Goal: Transaction & Acquisition: Purchase product/service

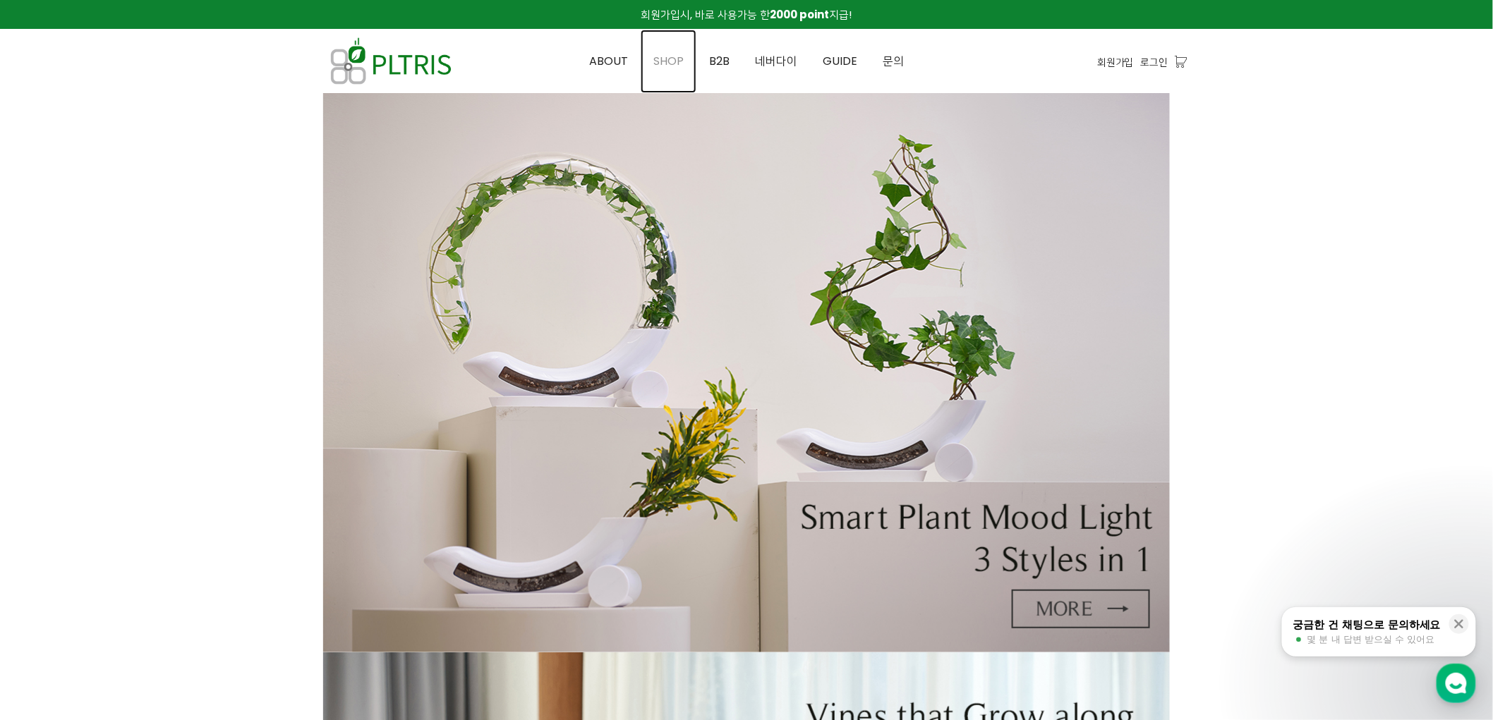
click at [670, 50] on link "SHOP" at bounding box center [669, 62] width 56 height 64
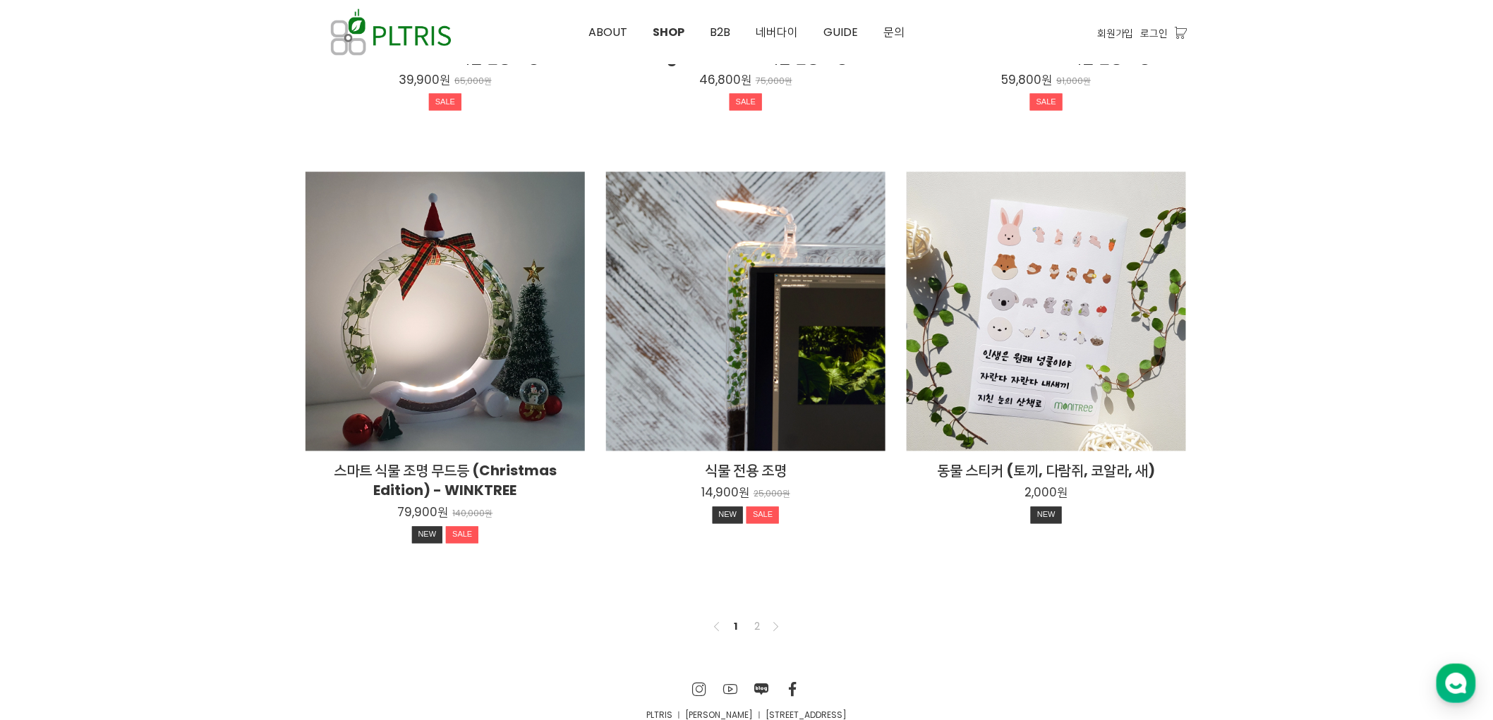
scroll to position [984, 0]
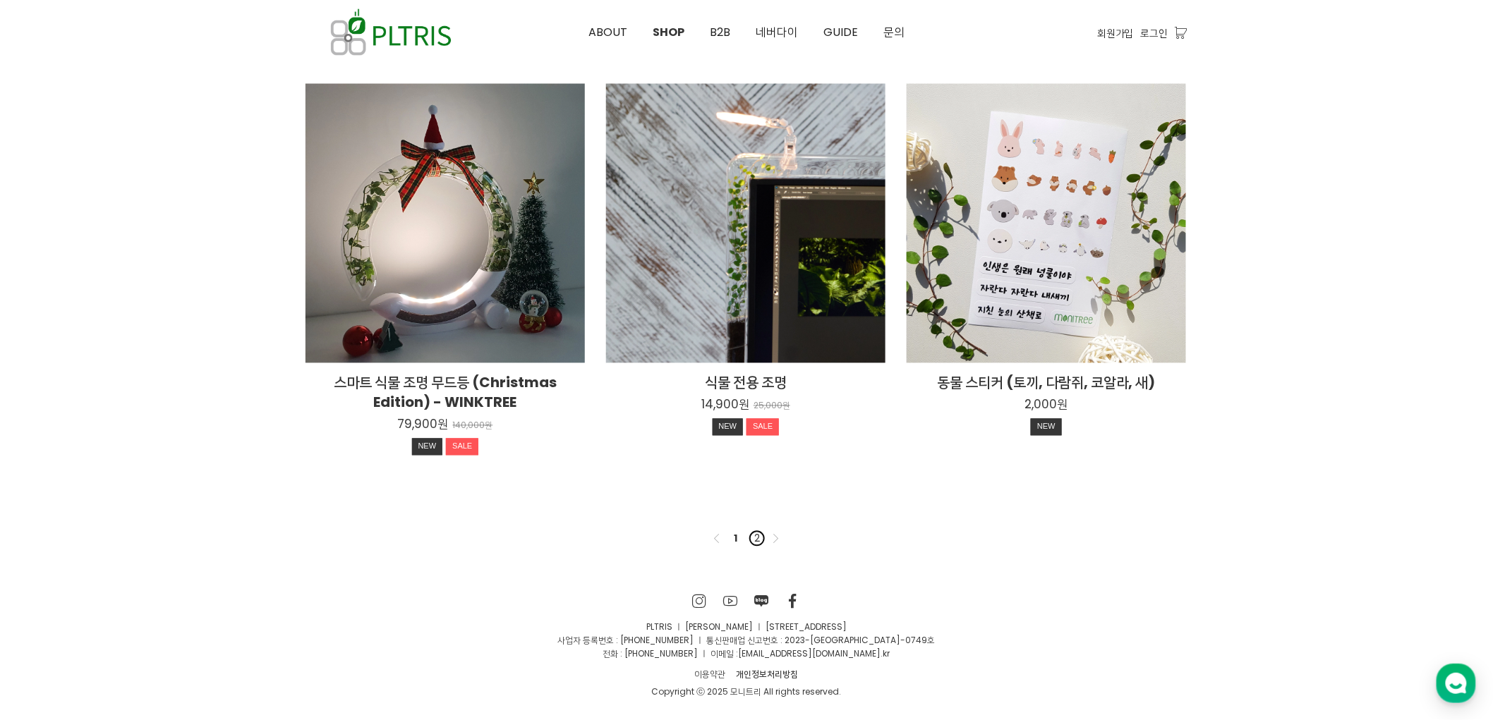
click at [754, 542] on link "2" at bounding box center [757, 539] width 17 height 17
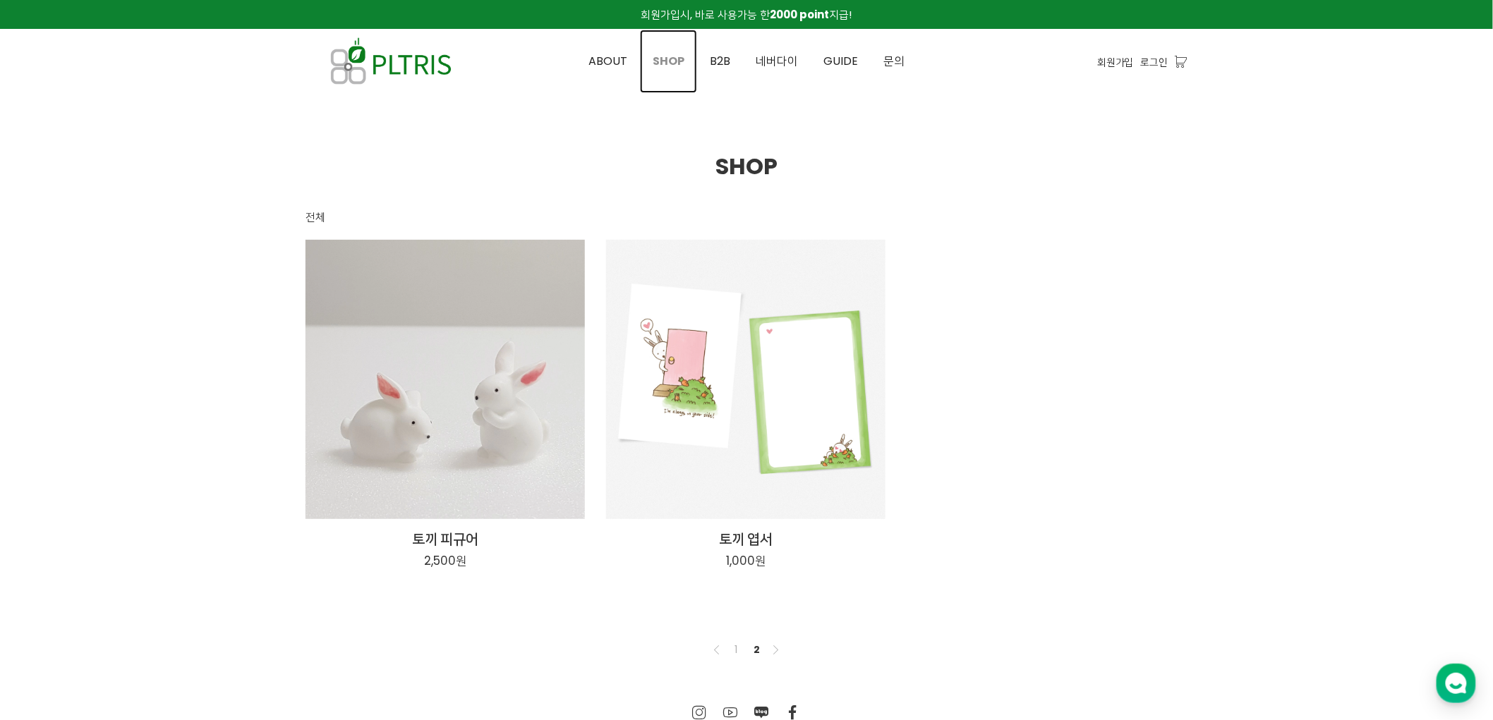
click at [677, 58] on span "SHOP" at bounding box center [669, 61] width 32 height 16
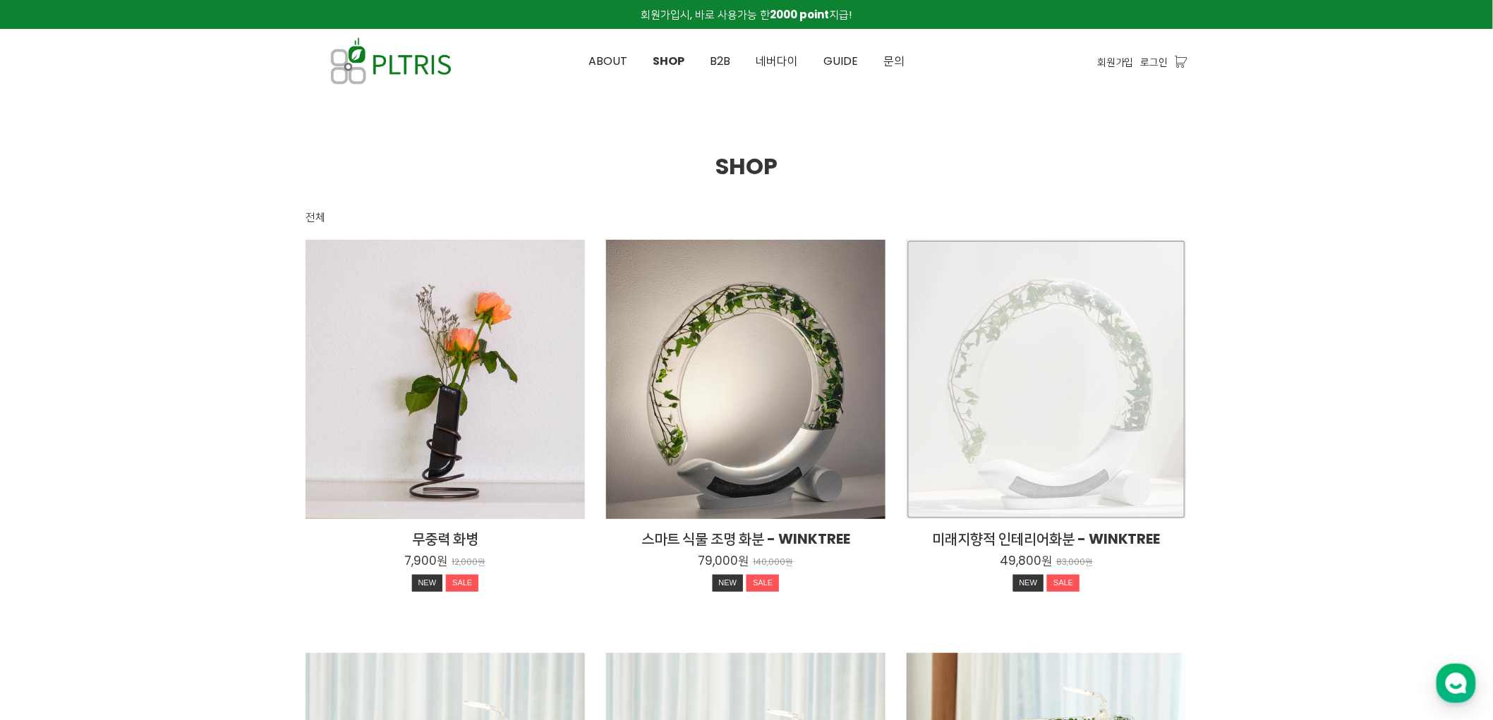
click at [1037, 417] on div "미래지향적 인테리어화분 - WINKTREE 49,800원 83,000원 NEW SALE" at bounding box center [1046, 379] width 279 height 279
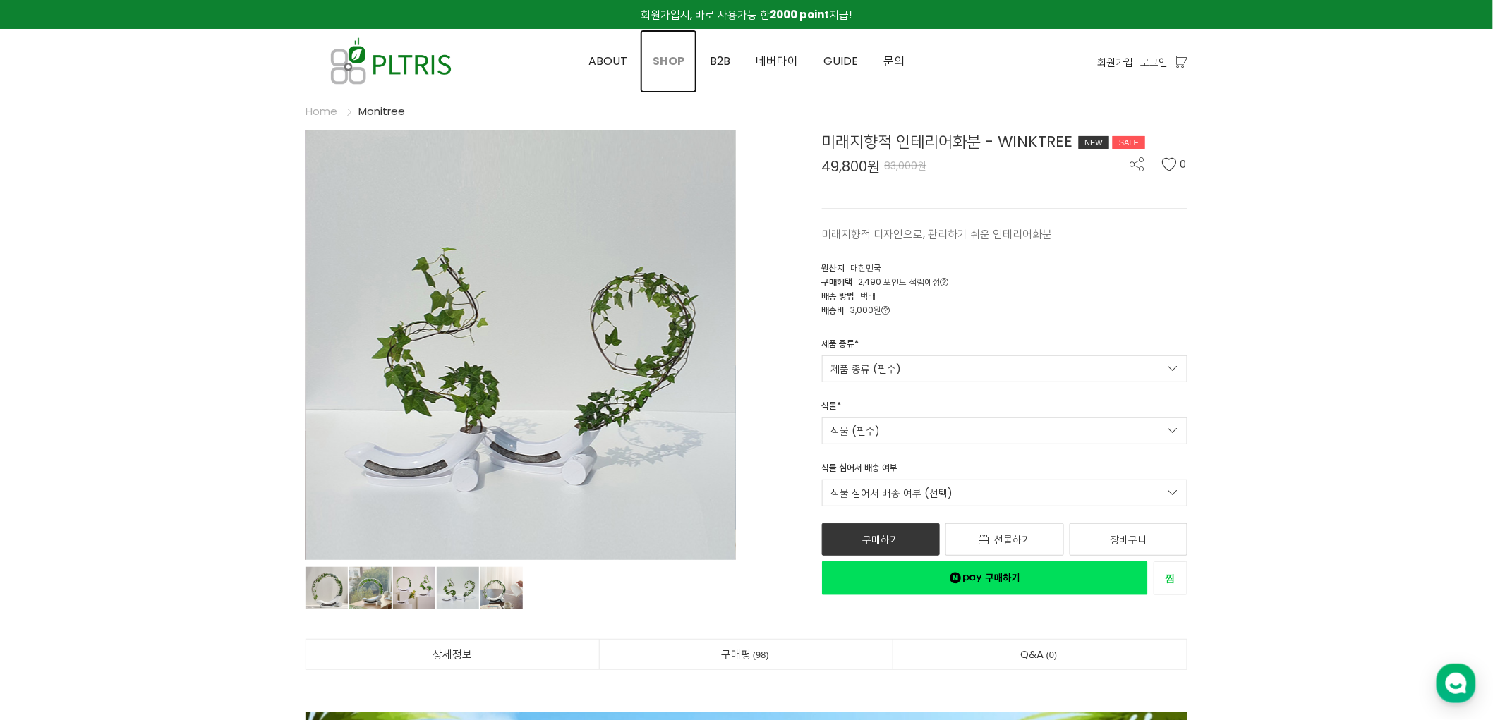
click at [671, 59] on span "SHOP" at bounding box center [669, 61] width 32 height 16
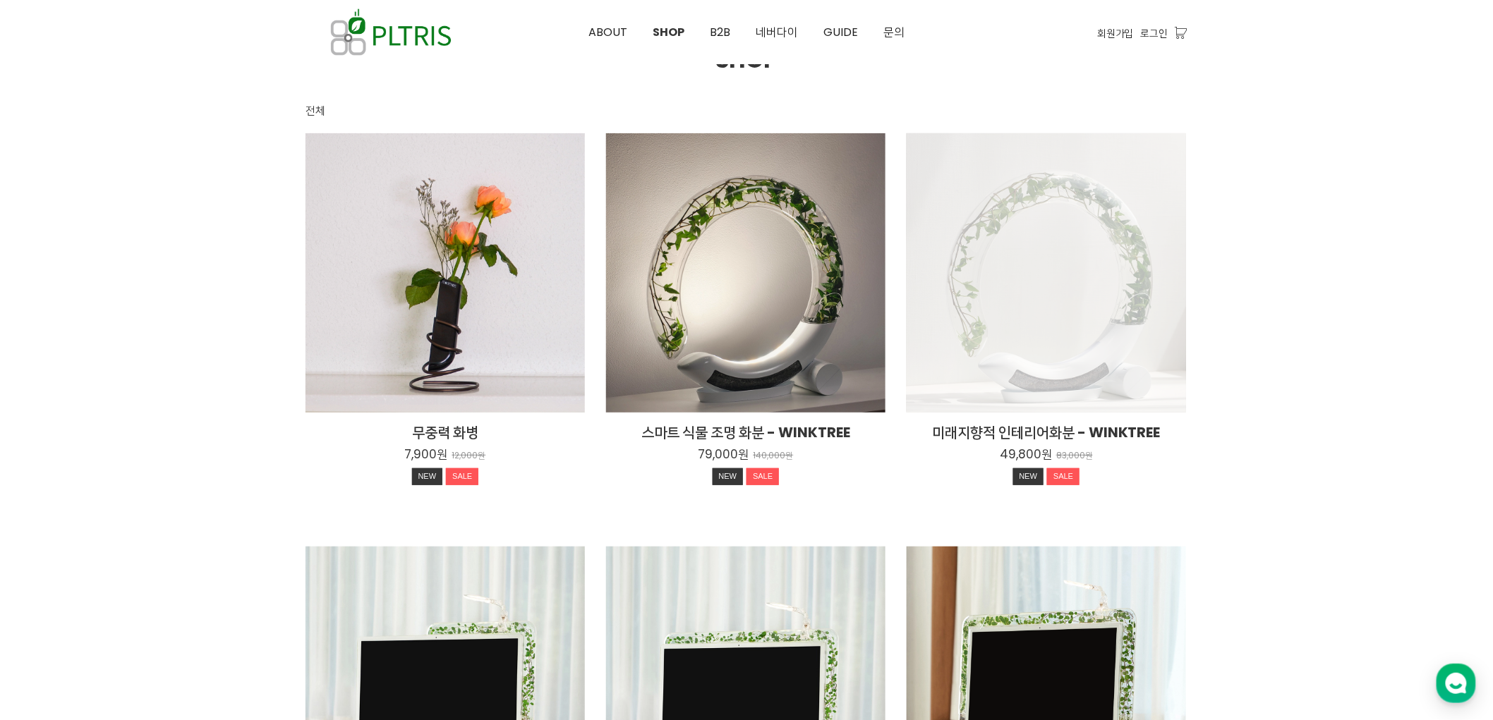
scroll to position [78, 0]
